Goal: Task Accomplishment & Management: Complete application form

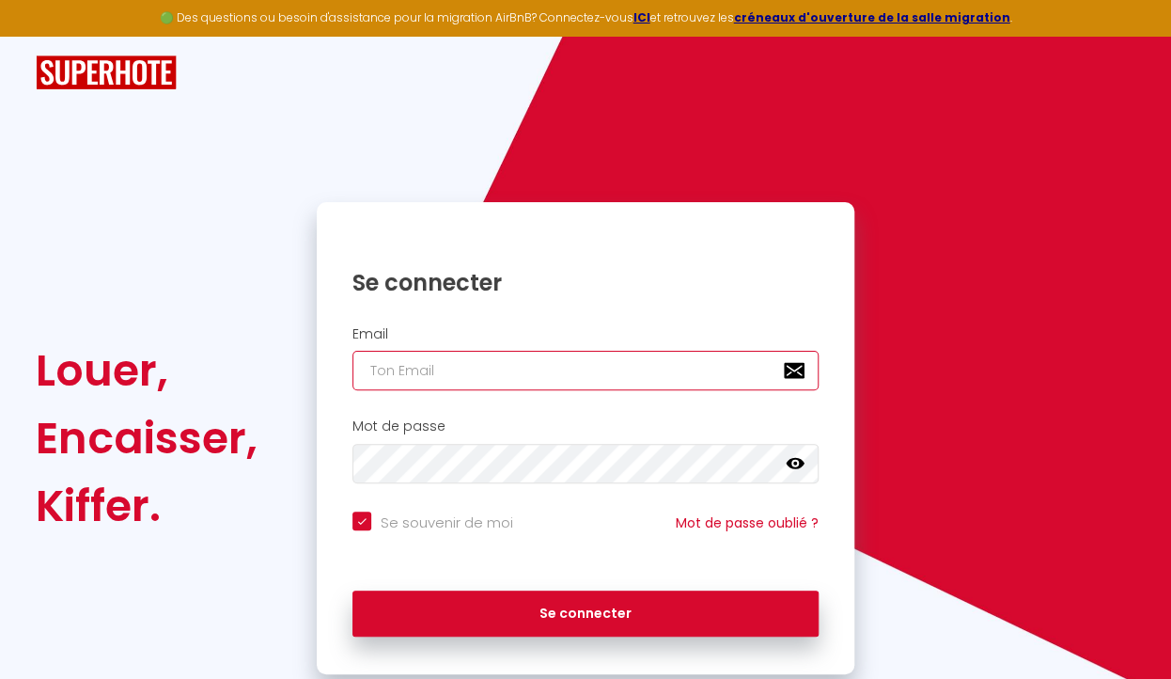
type input "[EMAIL_ADDRESS][DOMAIN_NAME]"
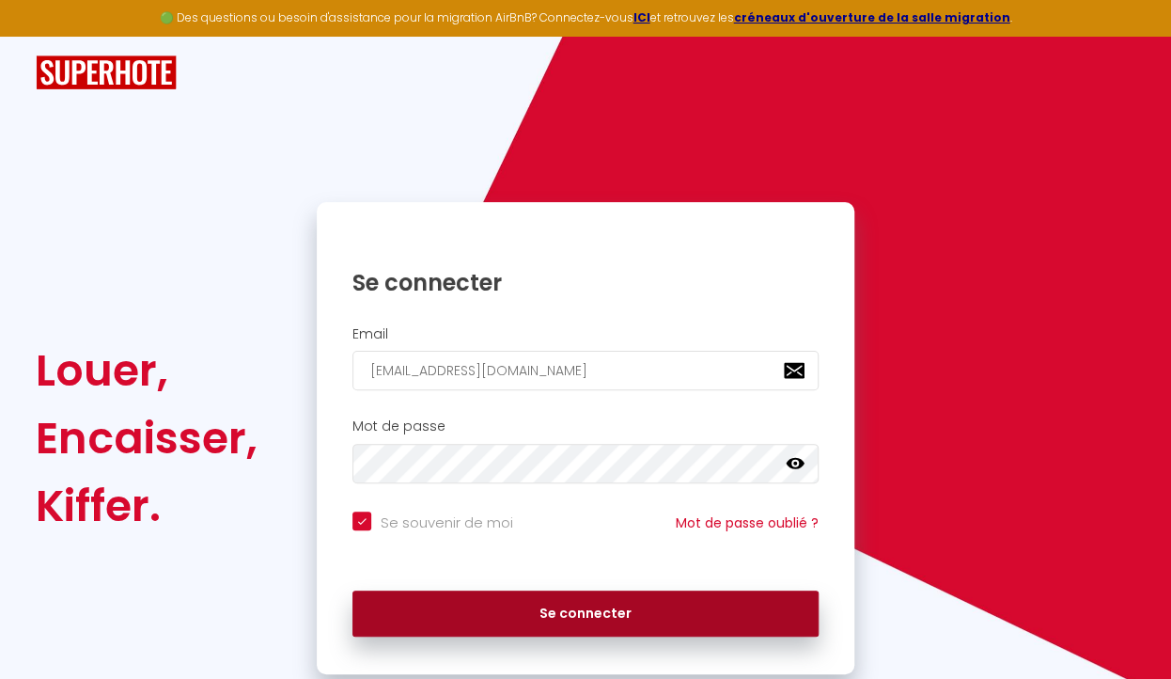
click at [481, 613] on button "Se connecter" at bounding box center [585, 613] width 466 height 47
checkbox input "true"
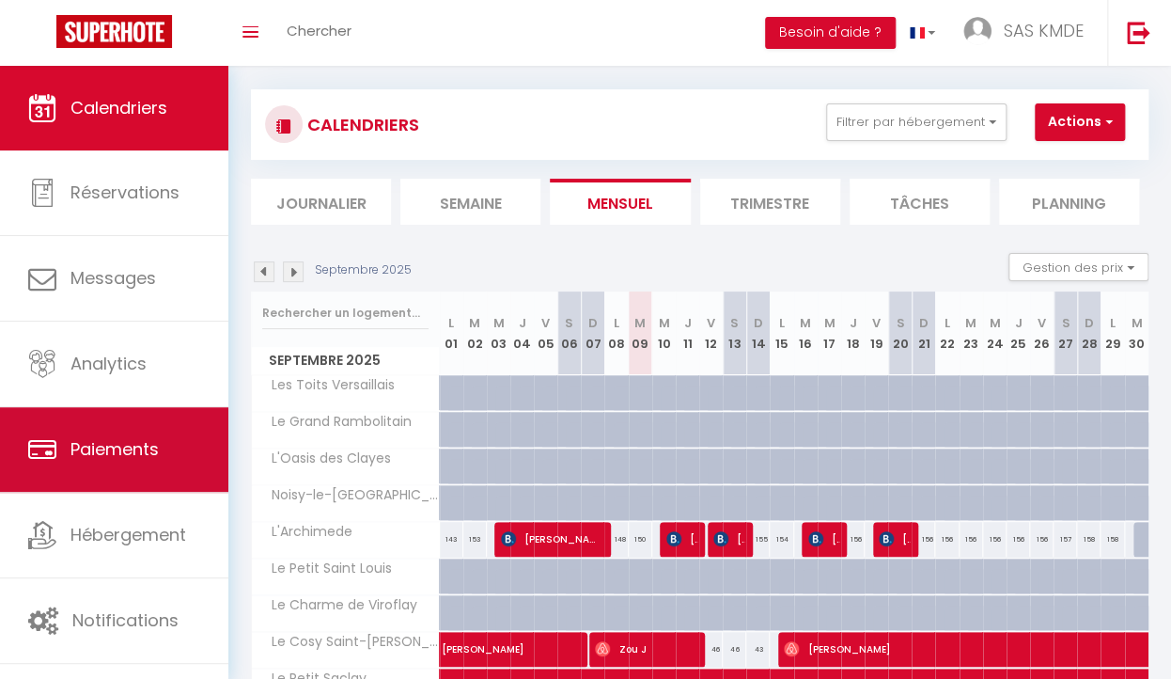
scroll to position [11, 0]
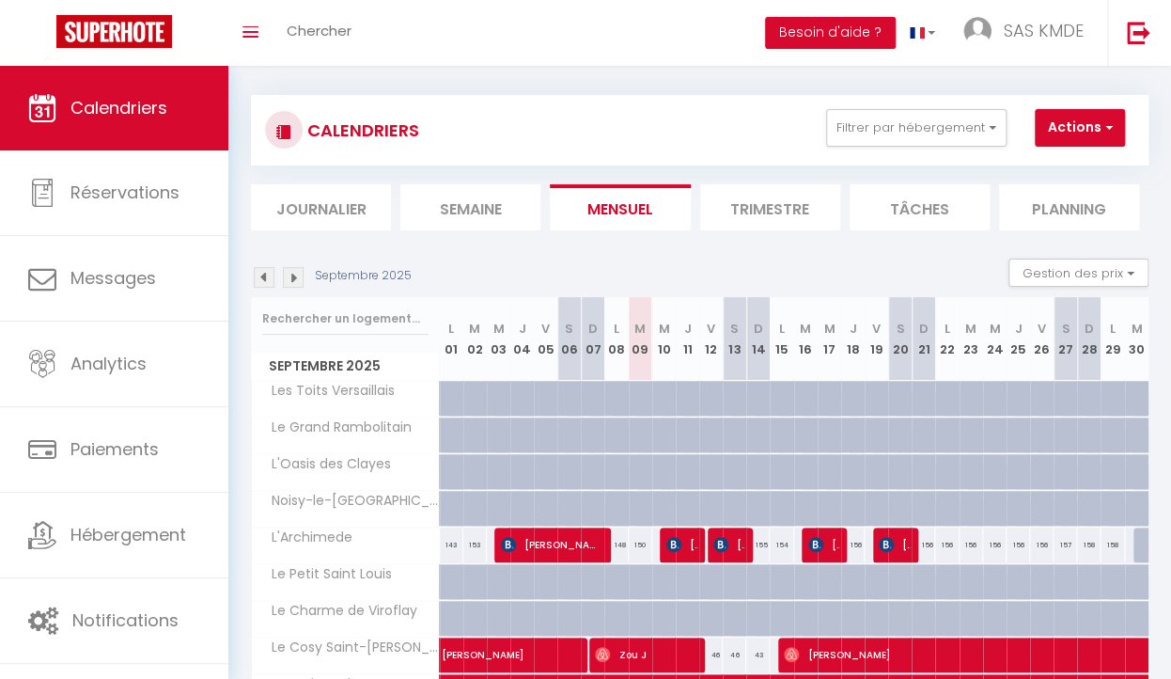
click at [1058, 133] on button "Actions" at bounding box center [1080, 128] width 90 height 38
click at [1058, 132] on button "Actions" at bounding box center [1080, 128] width 90 height 38
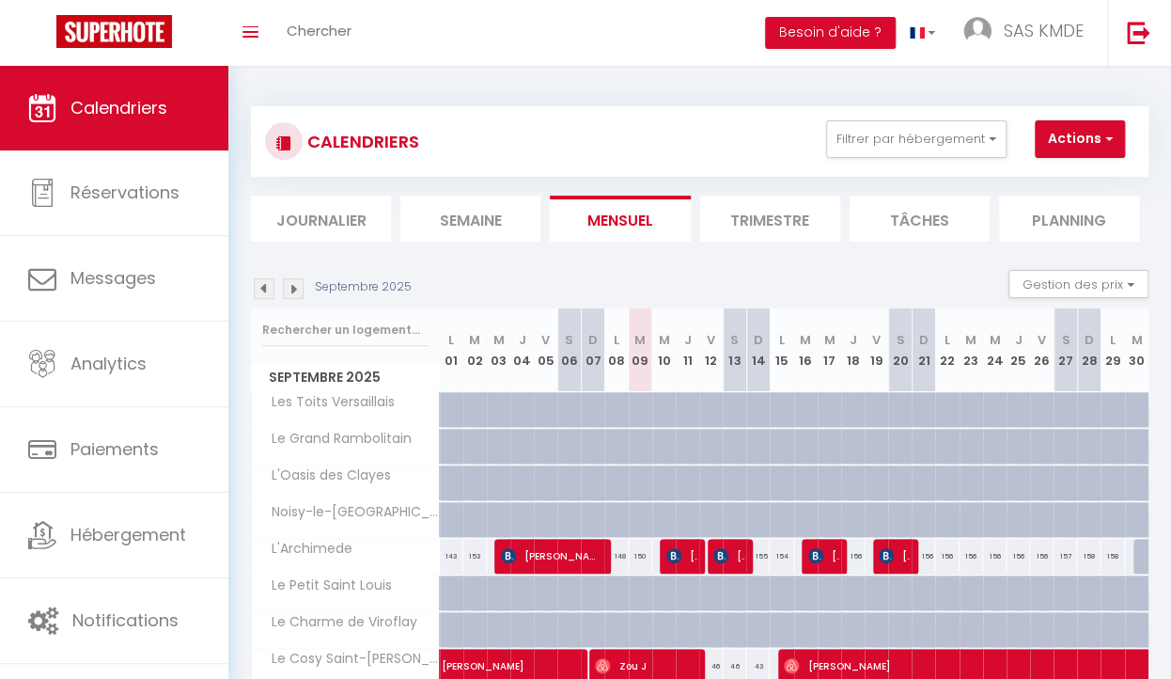
scroll to position [0, 0]
click at [1033, 23] on span "SAS KMDE" at bounding box center [1044, 30] width 80 height 23
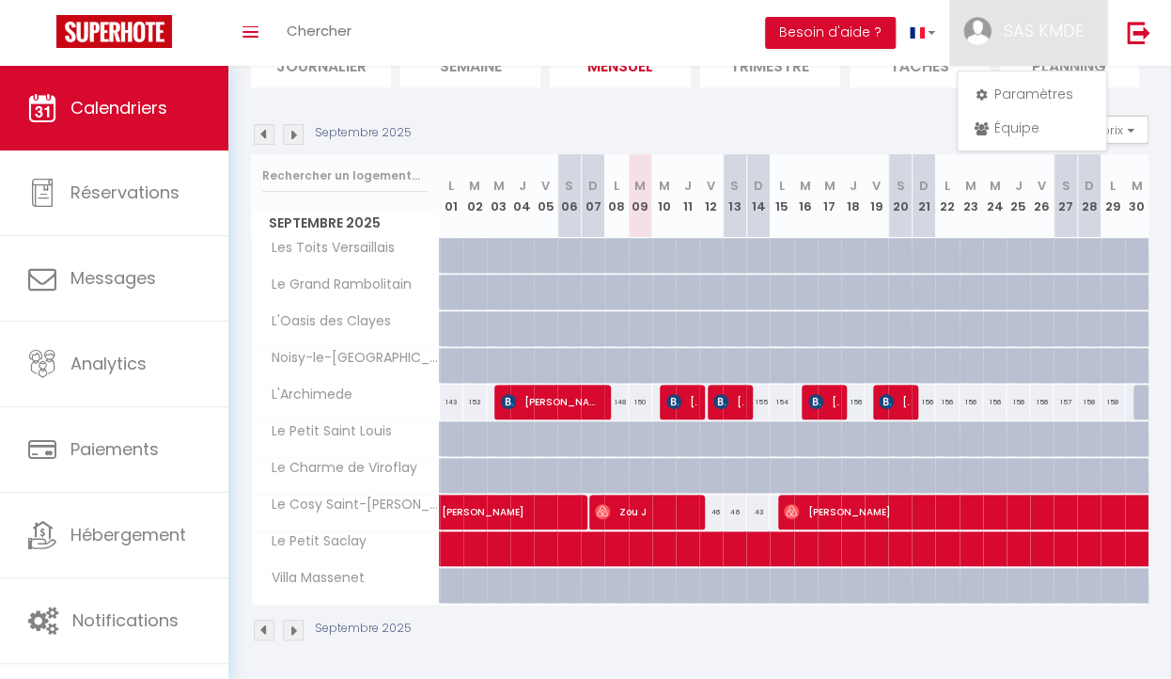
scroll to position [154, 0]
click at [517, 509] on span "[PERSON_NAME]" at bounding box center [571, 502] width 259 height 36
select select "OK"
select select "KO"
select select "0"
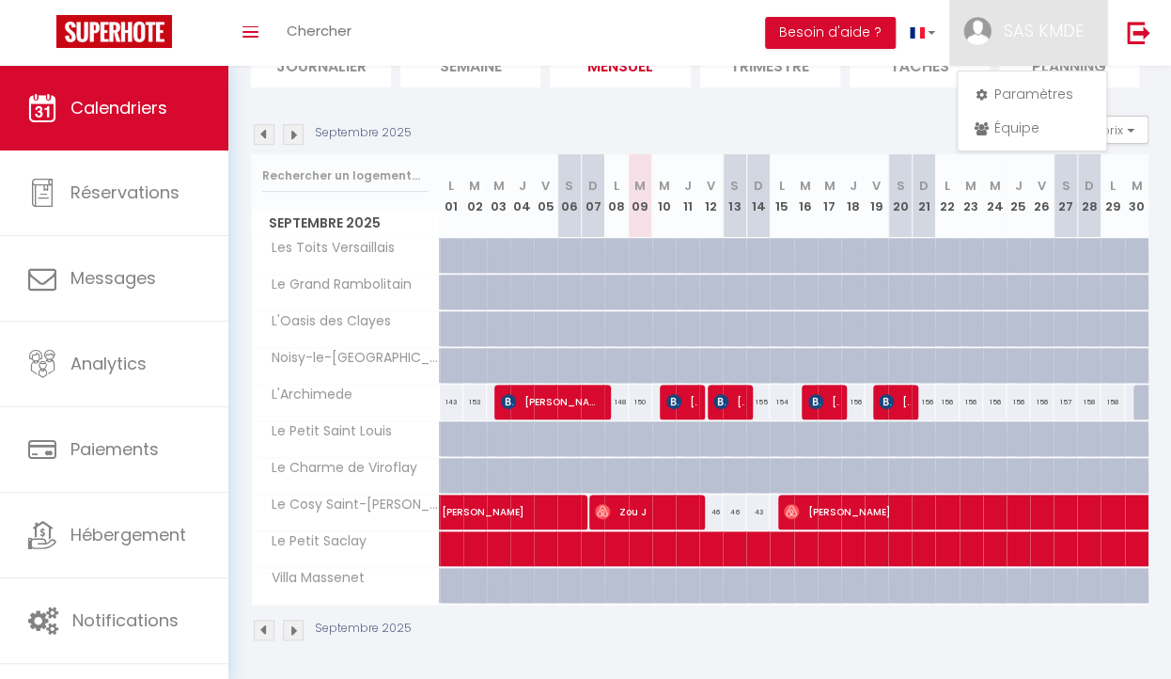
select select "0"
select select "1"
select select
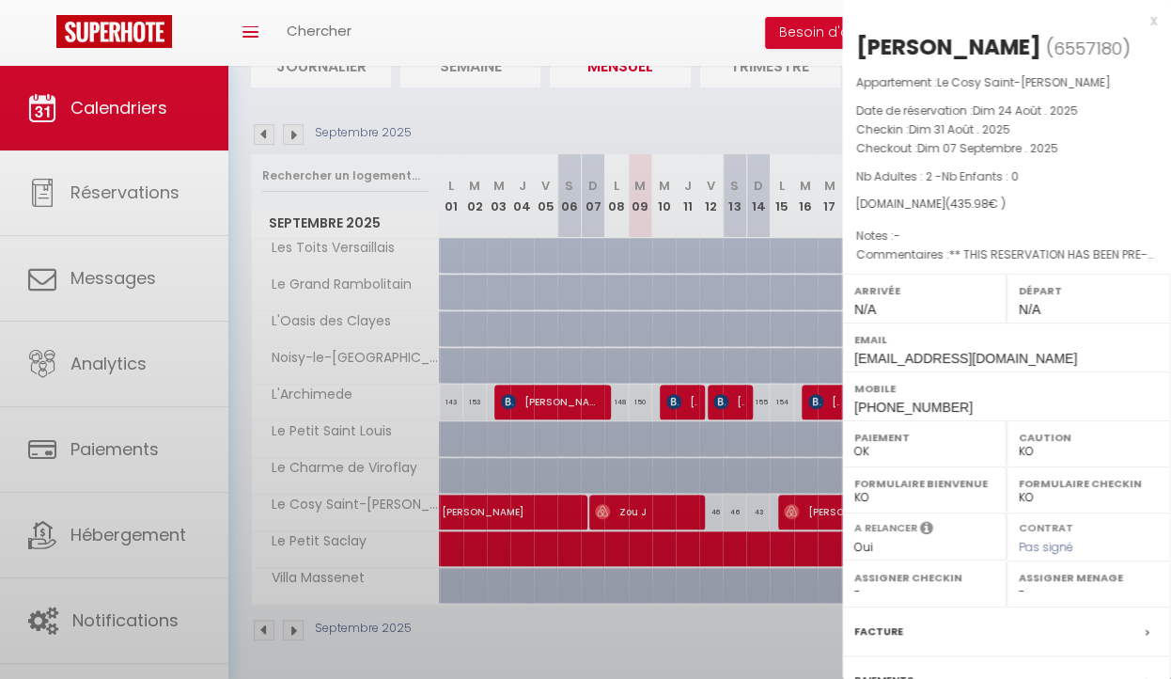
select select "12285"
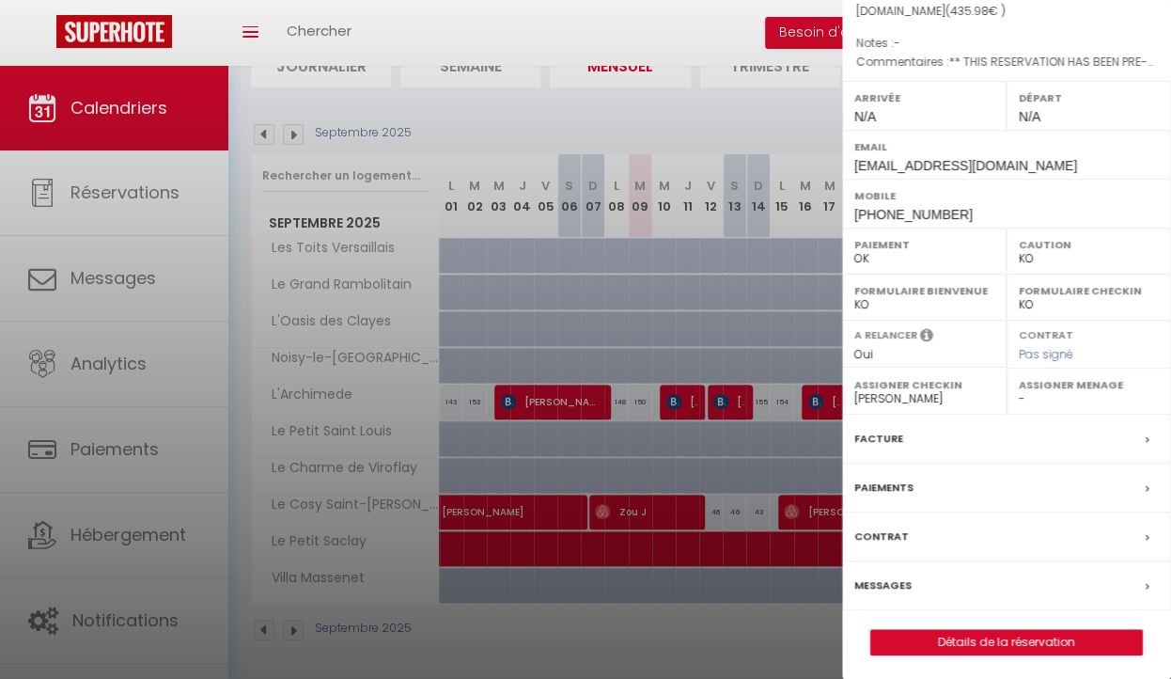
scroll to position [192, 0]
click at [991, 638] on link "Détails de la réservation" at bounding box center [1006, 643] width 271 height 24
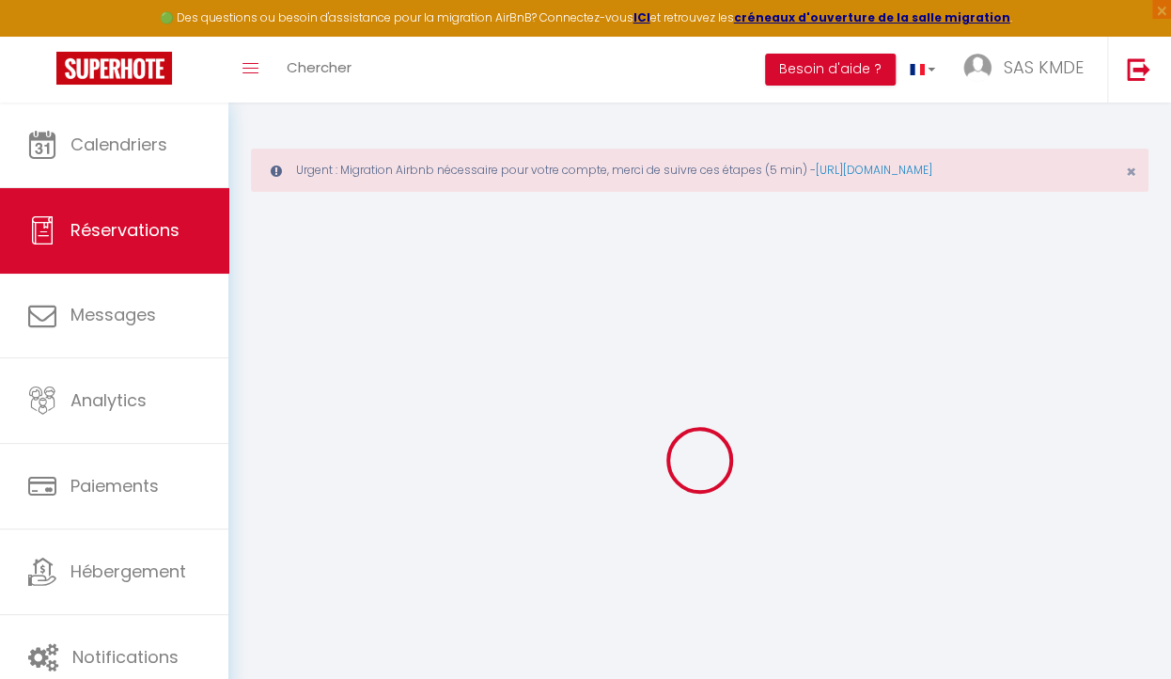
type input "hiba"
type input "boumenjel"
type input "[EMAIL_ADDRESS][DOMAIN_NAME]"
type input "[PHONE_NUMBER]"
select select "MA"
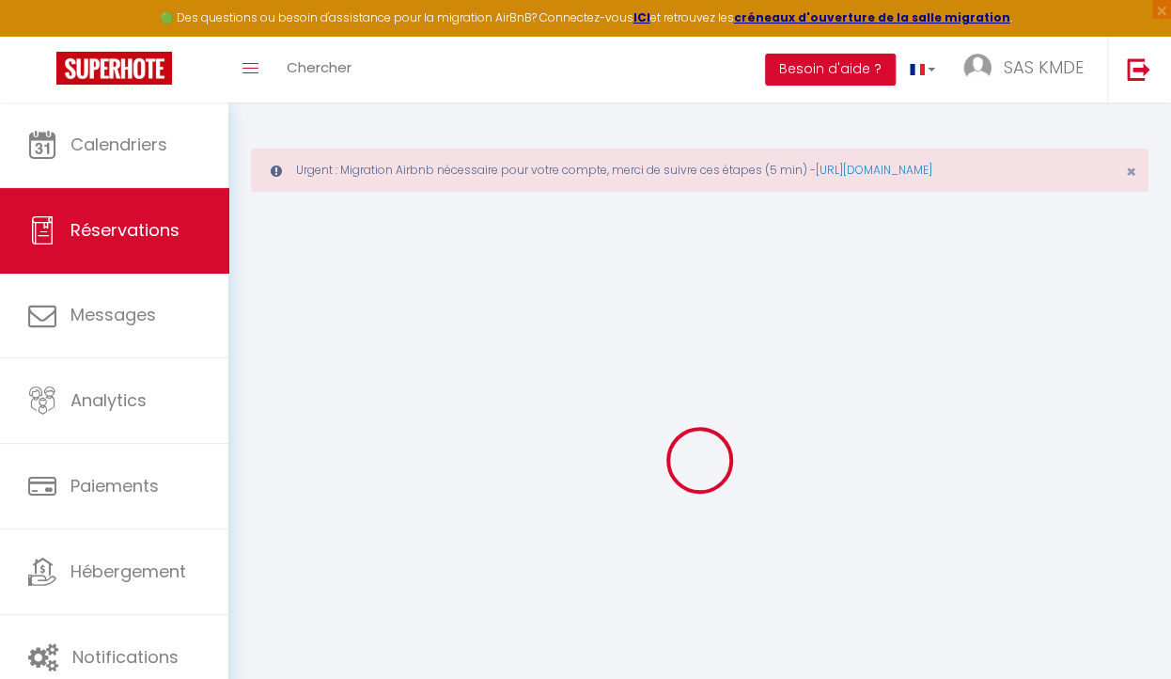
type input "6.5600000000000005"
type input "65.05"
type input "6.1"
select select "33774"
select select "1"
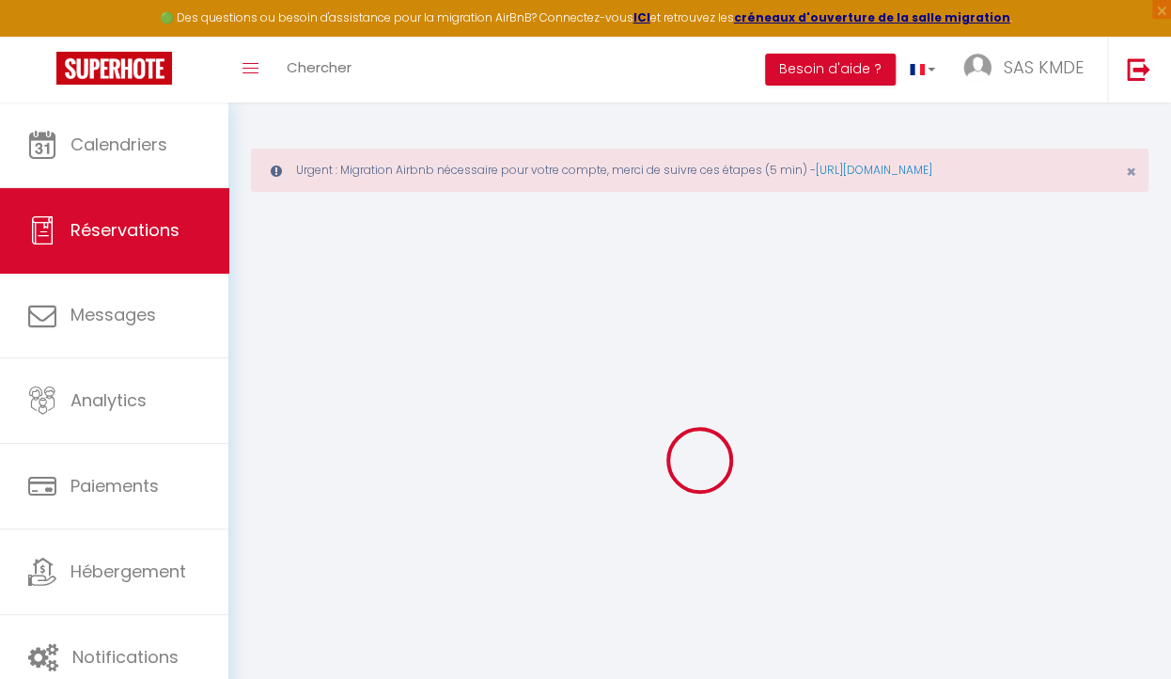
select select
type input "2"
select select "12"
select select
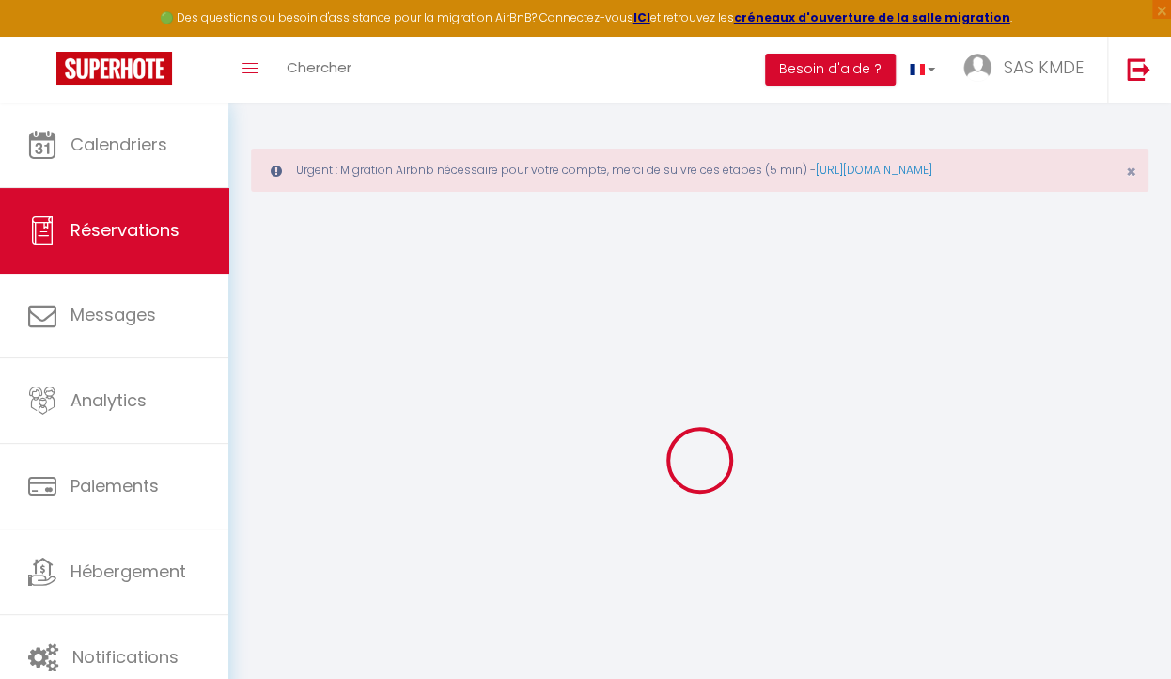
type input "328.1"
checkbox input "false"
type input "0"
select select "2"
type input "0"
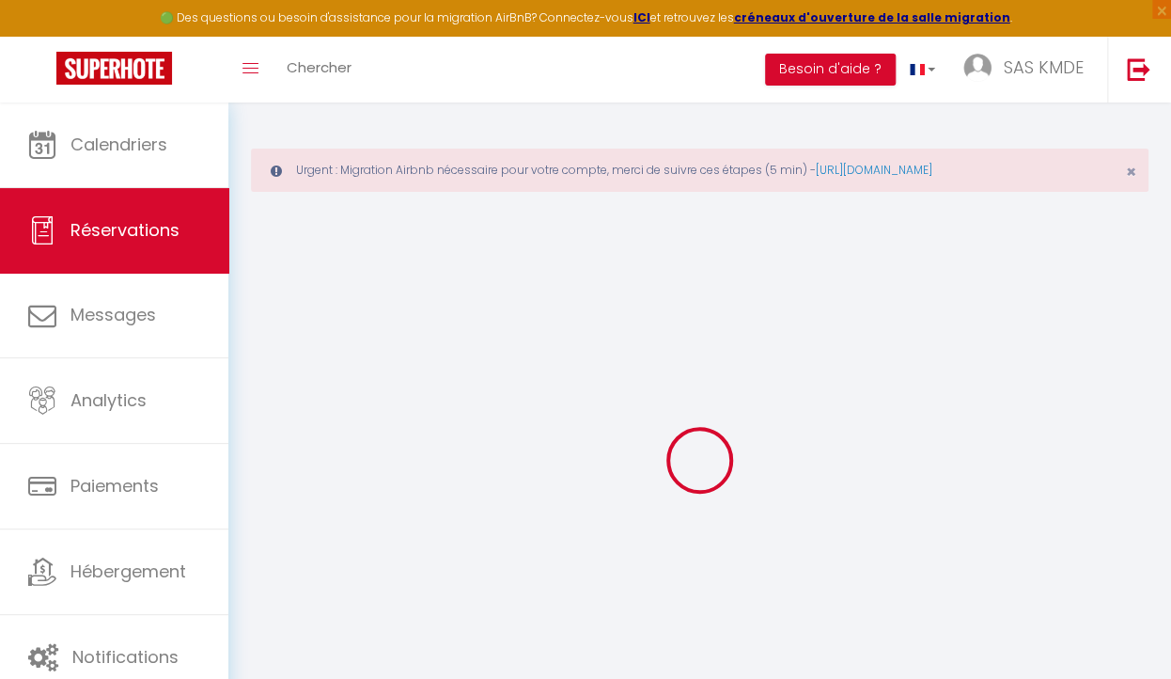
type input "0"
select select
select select "14"
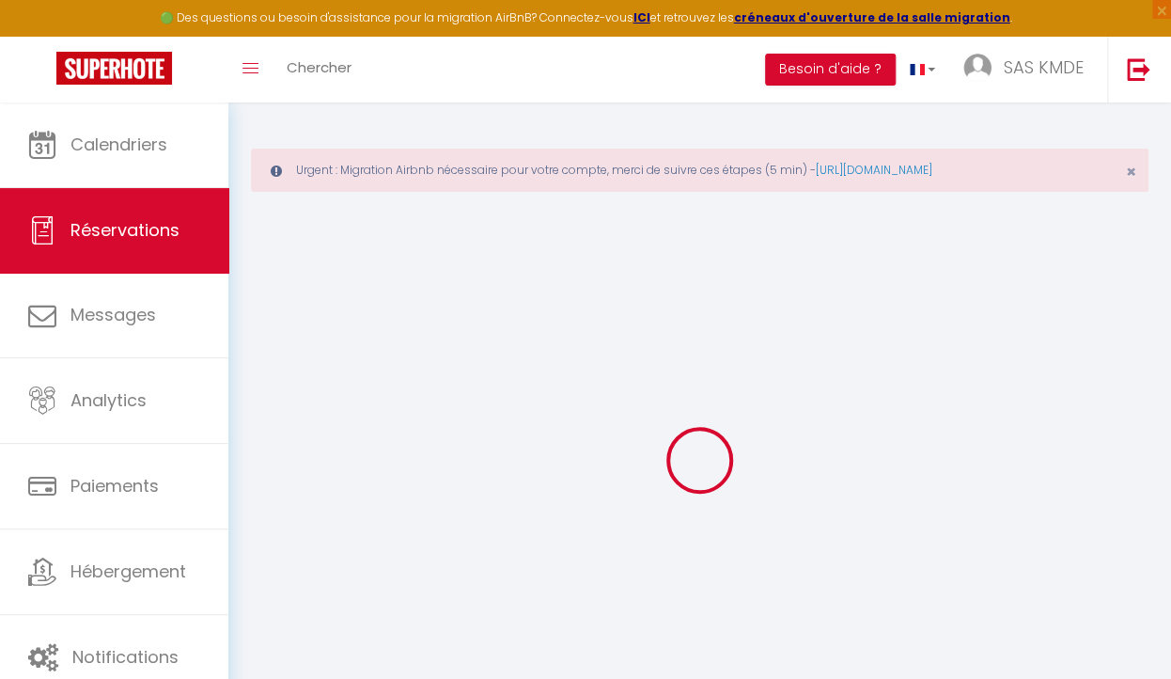
checkbox input "false"
select select
checkbox input "false"
select select
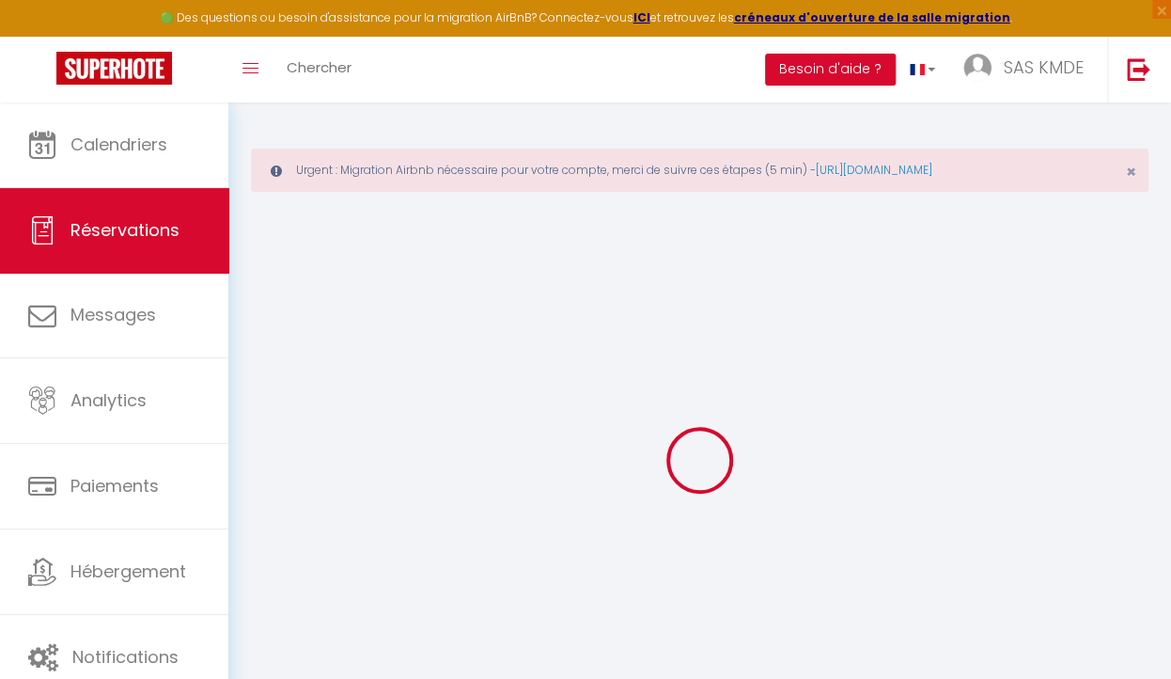
select select
checkbox input "false"
type textarea "** THIS RESERVATION HAS BEEN PRE-PAID ** Reservation has a cancellation grace p…"
select select
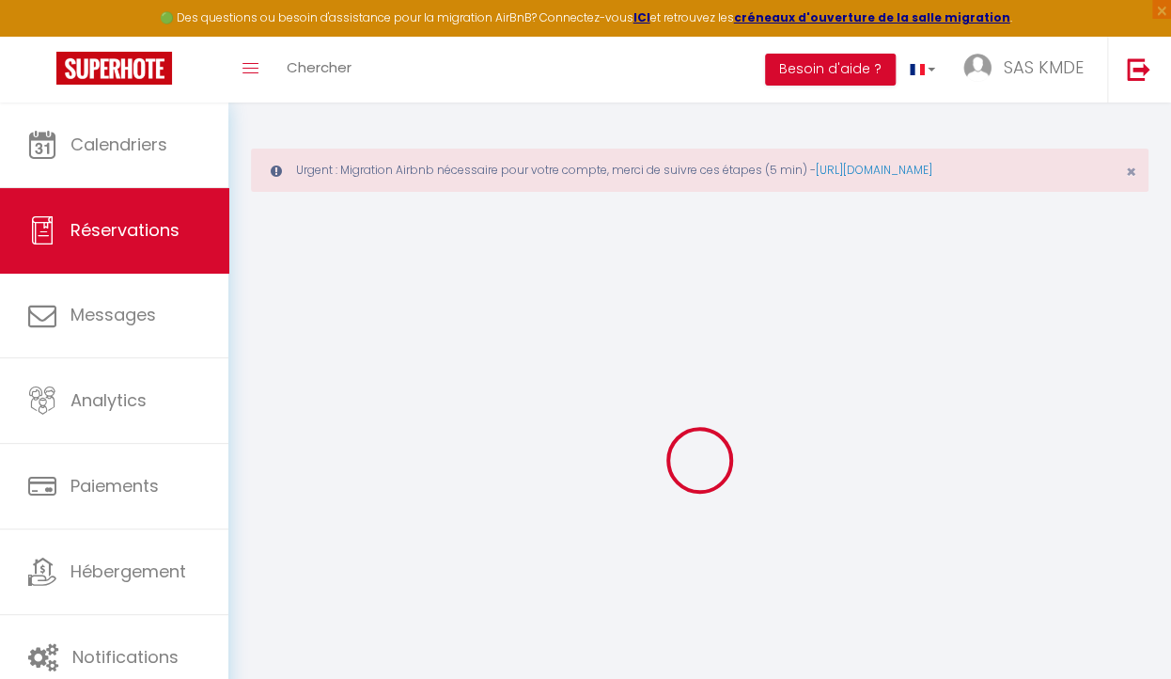
checkbox input "false"
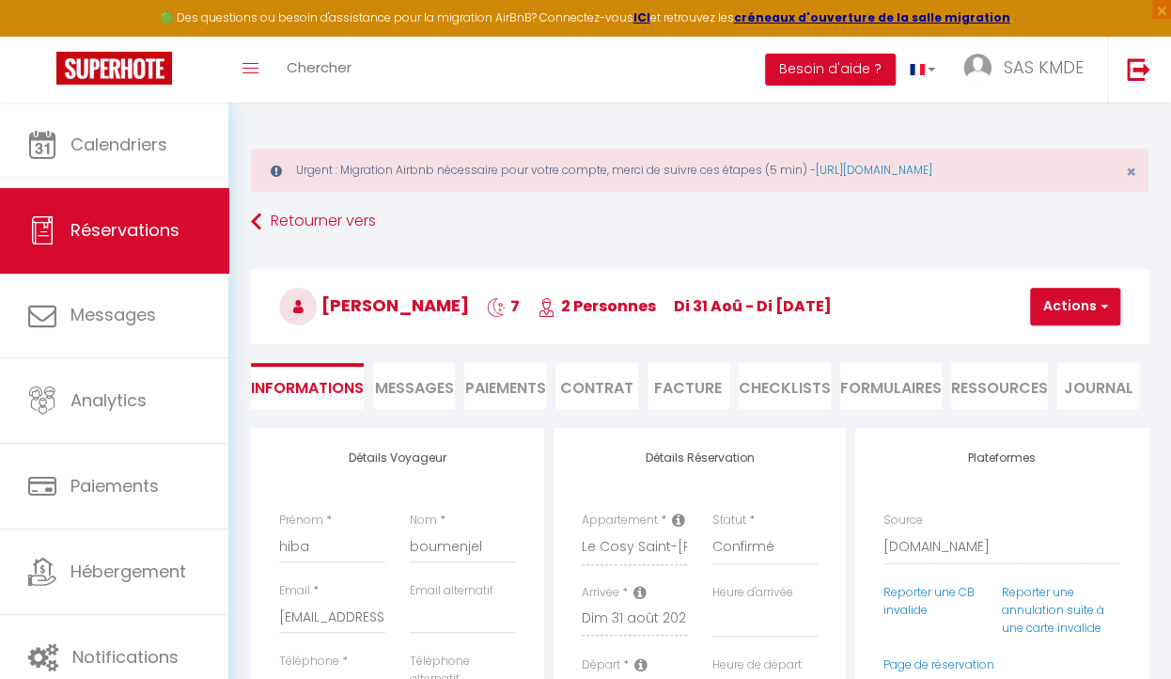
type input "48"
type input "53.32"
select select
checkbox input "false"
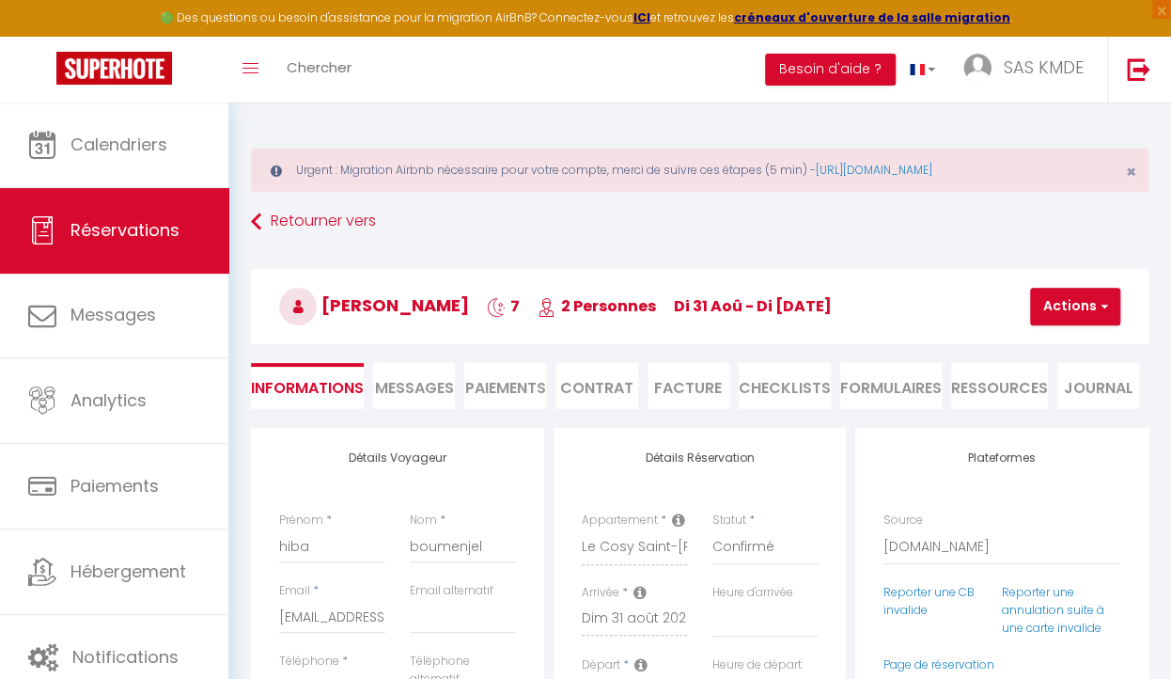
select select
click at [1060, 305] on button "Actions" at bounding box center [1075, 307] width 90 height 38
click at [514, 383] on li "Paiements" at bounding box center [505, 386] width 82 height 46
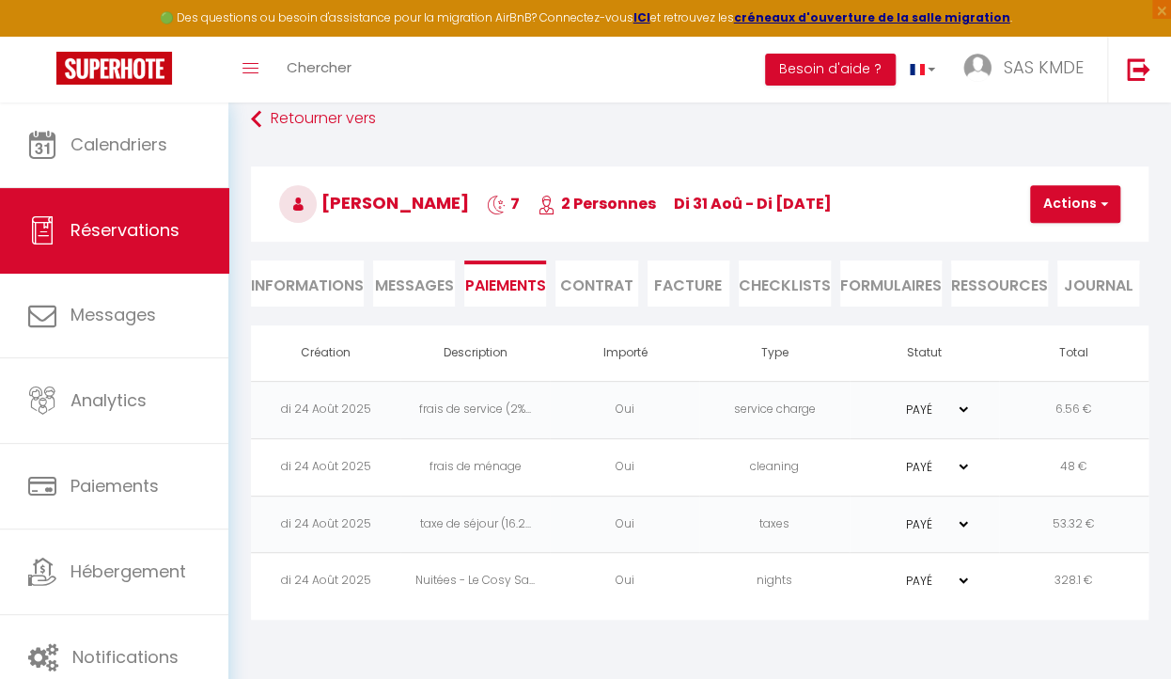
scroll to position [102, 0]
click at [1076, 202] on button "Actions" at bounding box center [1075, 205] width 90 height 38
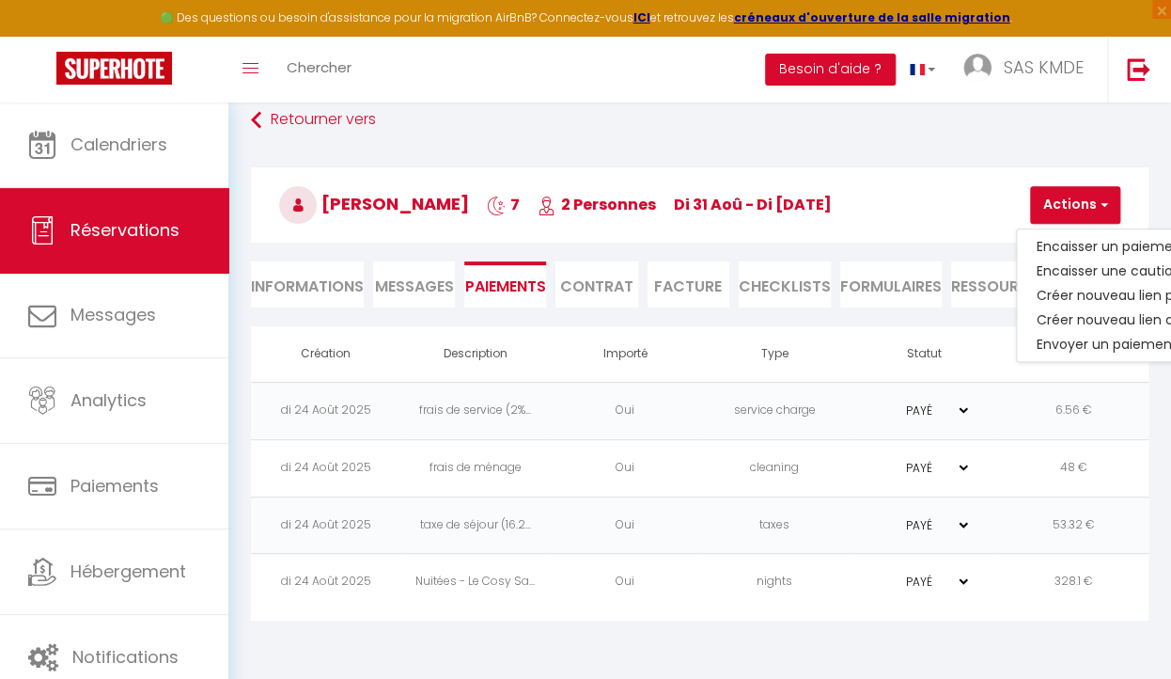
click at [901, 139] on div "Retourner vers [PERSON_NAME] 7 2 Personnes di 31 Aoû - di [DATE] Actions Enregi…" at bounding box center [700, 214] width 922 height 223
click at [842, 67] on button "Besoin d'aide ?" at bounding box center [830, 70] width 131 height 32
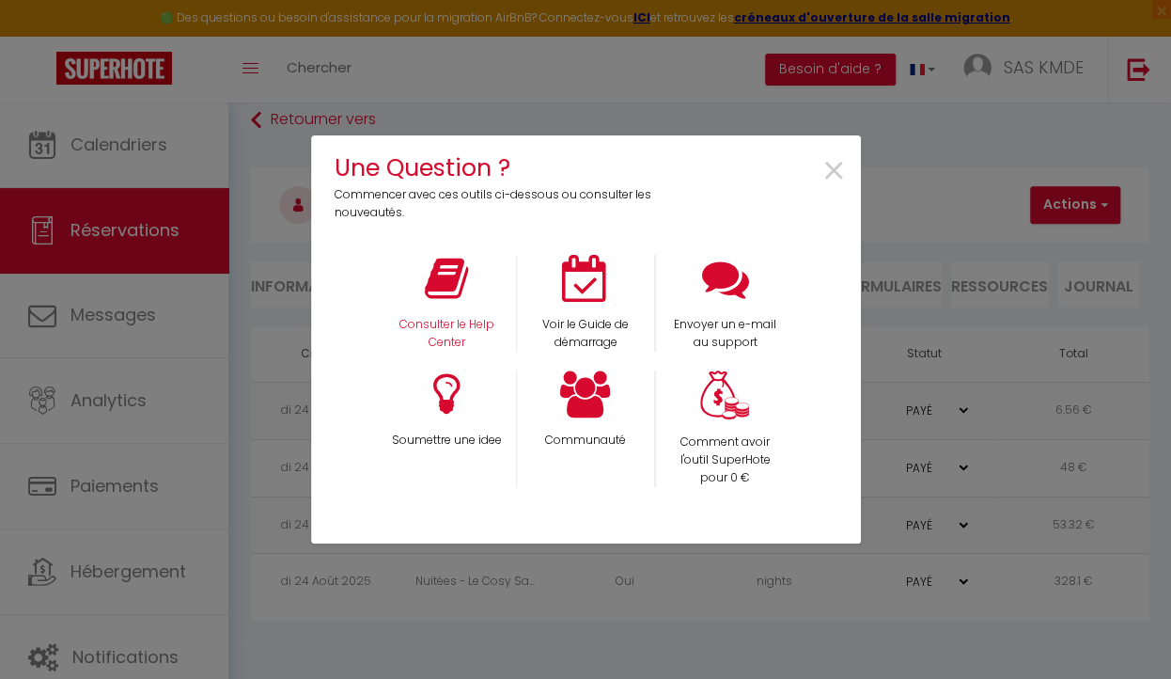
click at [457, 330] on p "Consulter le Help Center" at bounding box center [446, 334] width 115 height 36
